Goal: Use online tool/utility: Utilize a website feature to perform a specific function

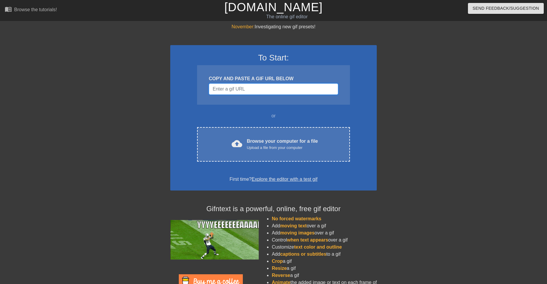
click at [250, 92] on input "Username" at bounding box center [273, 89] width 129 height 11
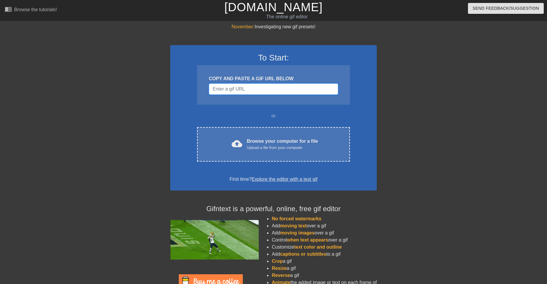
click at [250, 92] on input "Username" at bounding box center [273, 89] width 129 height 11
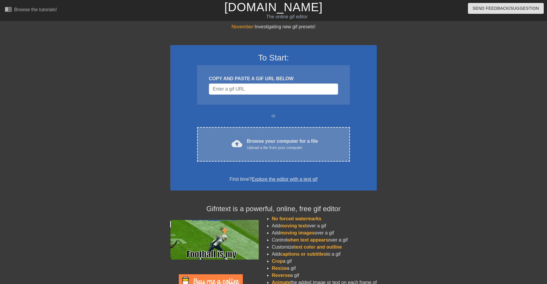
click at [269, 135] on div "cloud_upload Browse your computer for a file Upload a file from your computer C…" at bounding box center [273, 144] width 153 height 35
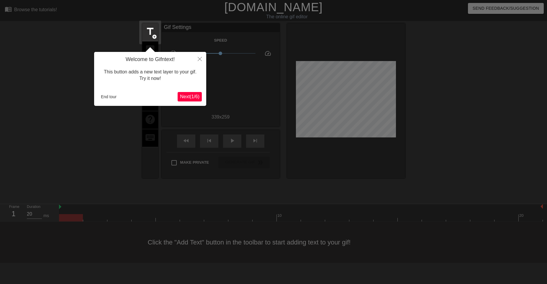
click at [189, 96] on span "Next ( 1 / 6 )" at bounding box center [189, 96] width 19 height 5
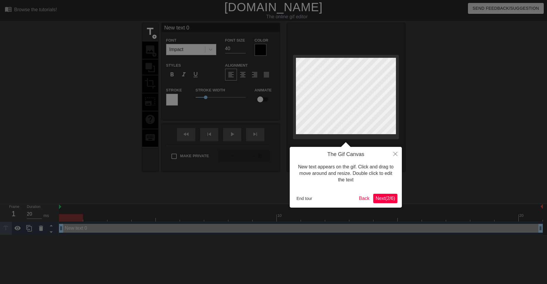
click at [380, 198] on span "Next ( 2 / 6 )" at bounding box center [385, 198] width 19 height 5
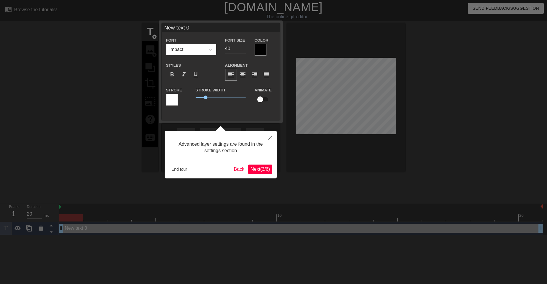
click at [263, 170] on span "Next ( 3 / 6 )" at bounding box center [260, 169] width 19 height 5
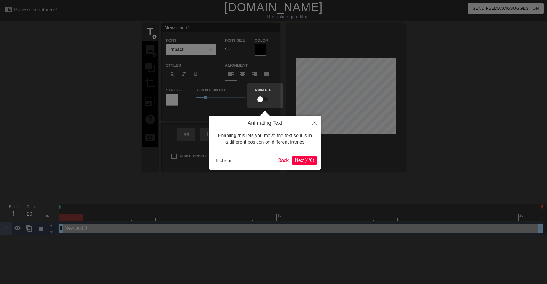
click at [303, 162] on span "Next ( 4 / 6 )" at bounding box center [304, 160] width 19 height 5
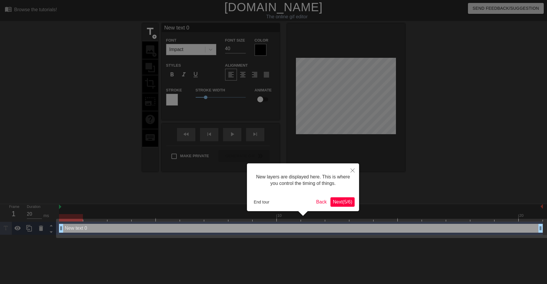
click at [341, 204] on span "Next ( 5 / 6 )" at bounding box center [342, 202] width 19 height 5
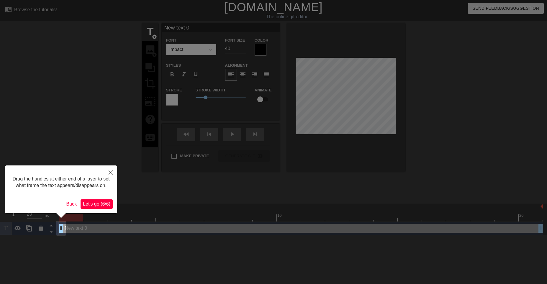
click at [96, 205] on span "Let's go! ( 6 / 6 )" at bounding box center [96, 204] width 27 height 5
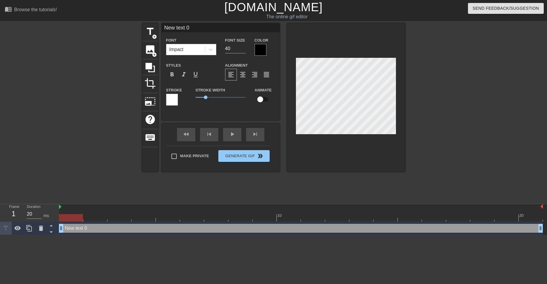
drag, startPoint x: 73, startPoint y: 217, endPoint x: 80, endPoint y: 217, distance: 6.5
click at [80, 217] on div at bounding box center [71, 217] width 24 height 7
click at [79, 217] on div at bounding box center [71, 217] width 24 height 7
click at [88, 214] on div at bounding box center [301, 217] width 484 height 7
drag, startPoint x: 104, startPoint y: 215, endPoint x: 67, endPoint y: 220, distance: 37.6
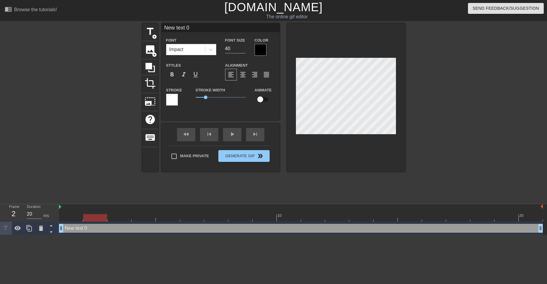
click at [83, 220] on div at bounding box center [95, 217] width 24 height 7
type input "Nw text 0"
type textarea "Nw text 0"
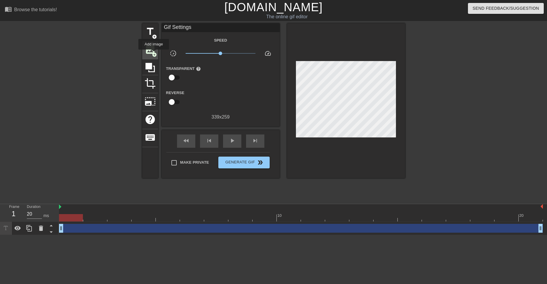
click at [154, 54] on span "add_circle" at bounding box center [154, 54] width 5 height 5
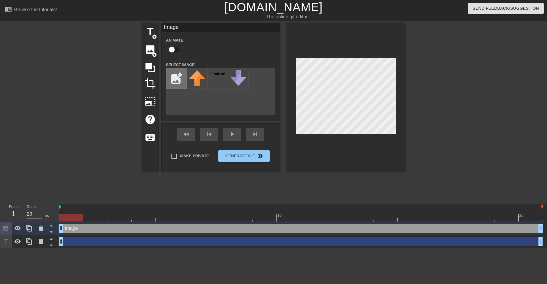
click at [175, 81] on input "file" at bounding box center [176, 78] width 20 height 20
type input "C:\fakepath\IMG_20250904_135831.jpg"
click at [200, 86] on img at bounding box center [197, 87] width 17 height 35
click at [314, 164] on div at bounding box center [346, 97] width 118 height 148
click at [330, 157] on div at bounding box center [346, 97] width 118 height 148
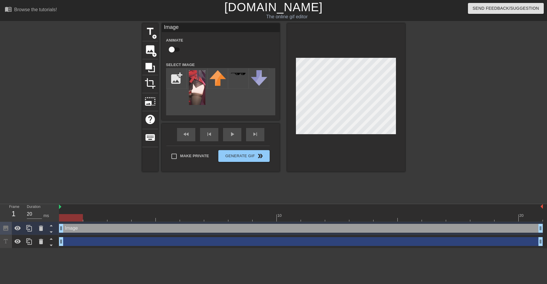
click at [343, 55] on div at bounding box center [346, 97] width 118 height 148
click at [90, 242] on div "drag_handle drag_handle" at bounding box center [301, 241] width 484 height 9
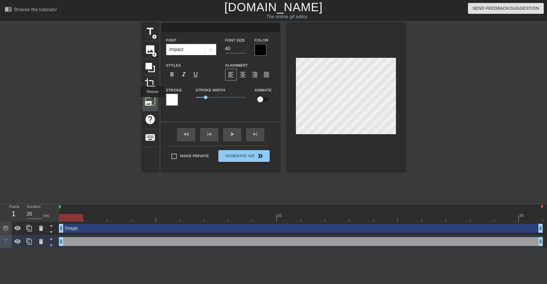
click at [153, 101] on span "photo_size_select_large" at bounding box center [150, 101] width 11 height 11
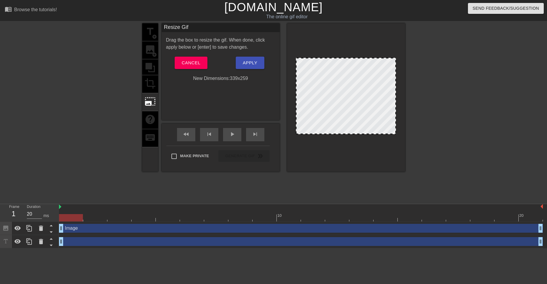
drag, startPoint x: 298, startPoint y: 133, endPoint x: 300, endPoint y: 143, distance: 9.6
click at [300, 143] on div at bounding box center [346, 97] width 118 height 148
click at [300, 135] on div at bounding box center [346, 97] width 118 height 148
drag, startPoint x: 351, startPoint y: 97, endPoint x: 326, endPoint y: 94, distance: 25.2
click at [326, 94] on div at bounding box center [346, 96] width 100 height 76
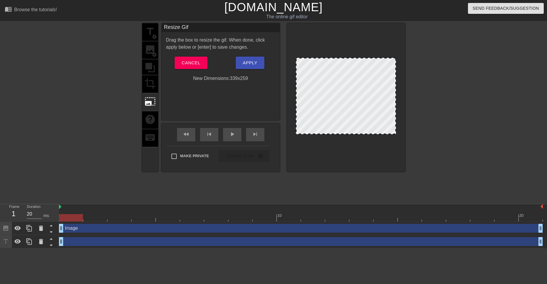
drag, startPoint x: 395, startPoint y: 103, endPoint x: 424, endPoint y: 102, distance: 29.5
click at [424, 102] on div "title add_circle image add_circle crop photo_size_select_large help keyboard Re…" at bounding box center [273, 111] width 547 height 177
click at [238, 133] on div "play_arrow" at bounding box center [232, 134] width 18 height 13
click at [213, 138] on div "skip_previous" at bounding box center [209, 134] width 18 height 13
click at [229, 135] on span "pause" at bounding box center [232, 134] width 7 height 7
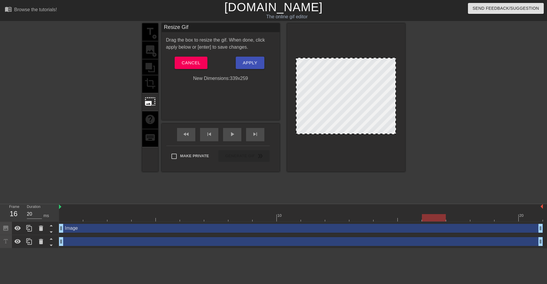
click at [216, 37] on div "Drag the box to resize the gif. When done, click apply below or [enter] to save…" at bounding box center [221, 44] width 118 height 14
click at [202, 60] on button "Cancel" at bounding box center [191, 63] width 33 height 12
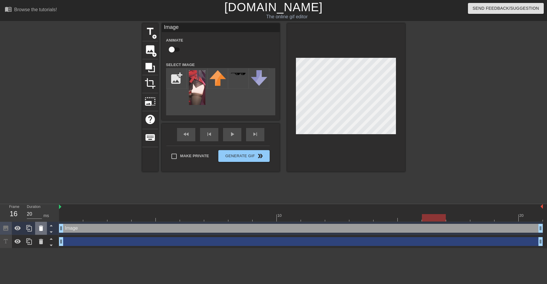
click at [41, 230] on icon at bounding box center [41, 228] width 4 height 5
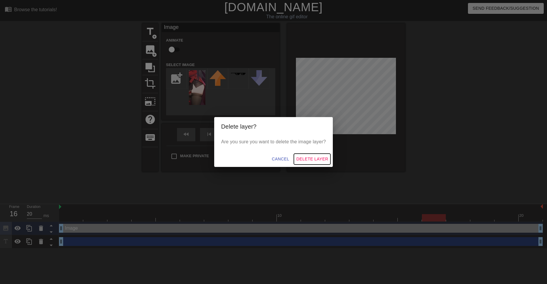
click at [313, 158] on span "Delete Layer" at bounding box center [312, 159] width 32 height 7
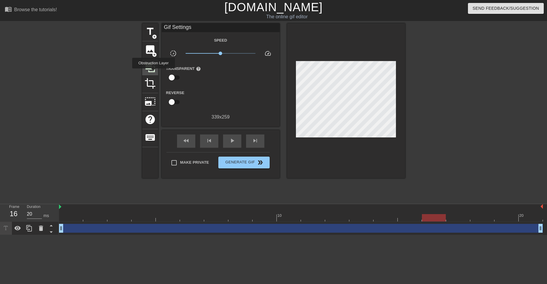
click at [153, 73] on icon at bounding box center [150, 67] width 11 height 11
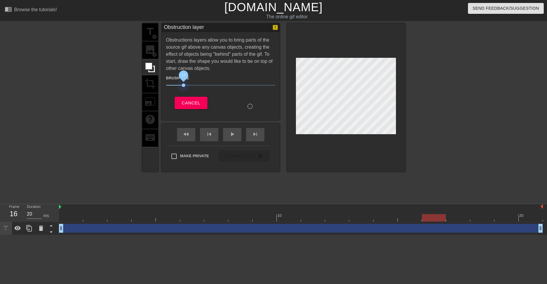
drag, startPoint x: 199, startPoint y: 86, endPoint x: 184, endPoint y: 88, distance: 15.2
click at [184, 88] on span "17" at bounding box center [220, 85] width 109 height 7
click at [193, 107] on button "Cancel" at bounding box center [191, 103] width 33 height 12
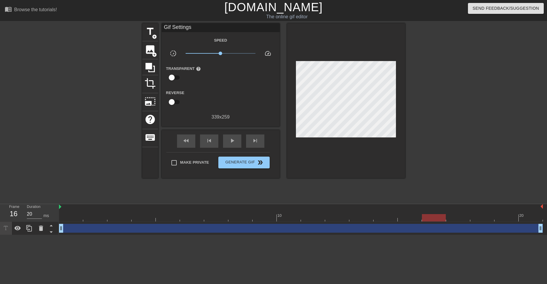
click at [219, 117] on div "339 x 259" at bounding box center [221, 117] width 118 height 7
click at [152, 100] on span "photo_size_select_large" at bounding box center [150, 101] width 11 height 11
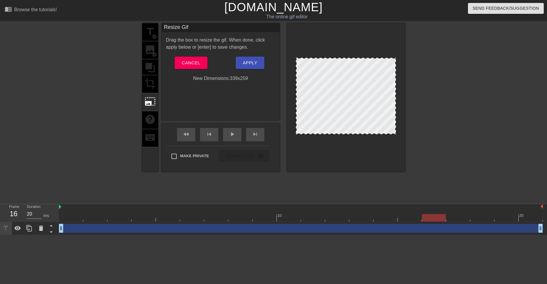
drag, startPoint x: 306, startPoint y: 133, endPoint x: 369, endPoint y: 169, distance: 71.9
click at [369, 169] on div at bounding box center [346, 97] width 118 height 148
click at [198, 63] on span "Cancel" at bounding box center [191, 63] width 19 height 8
